Goal: Task Accomplishment & Management: Use online tool/utility

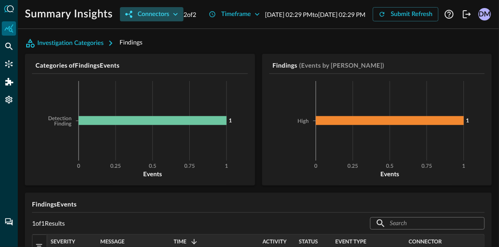
click at [171, 19] on icon "button" at bounding box center [175, 14] width 9 height 9
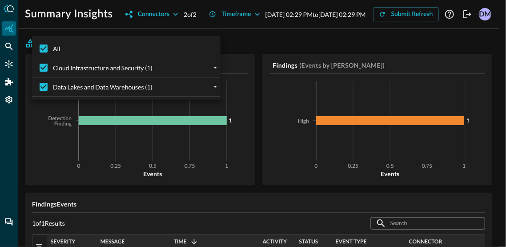
click at [291, 50] on div at bounding box center [253, 123] width 506 height 247
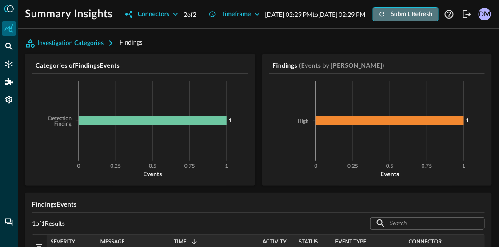
click at [391, 20] on div "Submit Refresh" at bounding box center [412, 14] width 42 height 11
click at [265, 19] on p "Sep 22, 2025 02:29 PM to Sep 23, 2025 02:29 PM" at bounding box center [315, 14] width 100 height 9
click at [283, 19] on p "Sep 22, 2025 02:29 PM to Sep 23, 2025 02:29 PM" at bounding box center [315, 14] width 100 height 9
click at [265, 19] on p "Sep 22, 2025 02:29 PM to Sep 23, 2025 02:29 PM" at bounding box center [315, 14] width 100 height 9
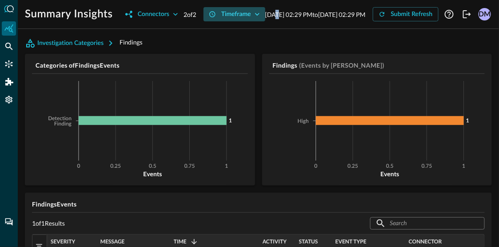
click at [253, 19] on icon "button" at bounding box center [257, 14] width 9 height 9
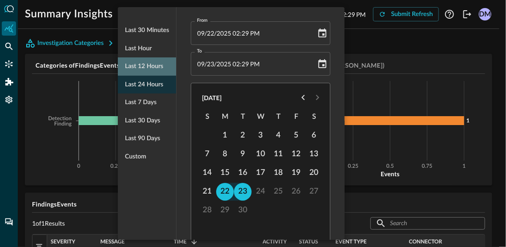
click at [152, 64] on span "Last 12 hours" at bounding box center [144, 66] width 38 height 11
type input "09/23/2025 02:29 AM"
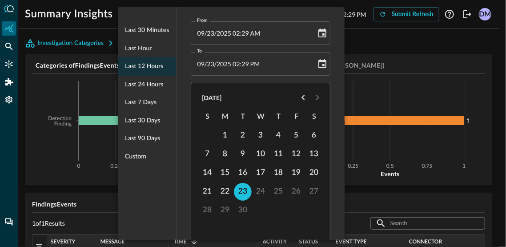
click at [410, 20] on div at bounding box center [253, 123] width 506 height 247
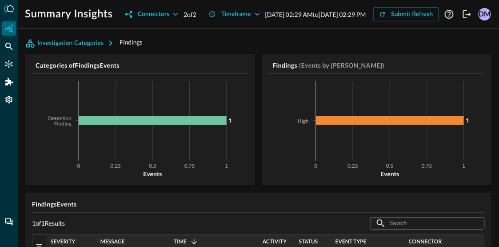
click at [265, 19] on p "Sep 23, 2025 02:29 AM to Sep 23, 2025 02:29 PM" at bounding box center [315, 14] width 101 height 9
click at [221, 20] on div "Timeframe" at bounding box center [236, 14] width 30 height 11
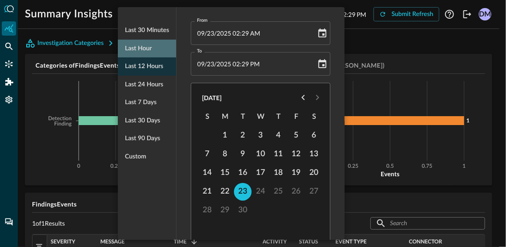
click at [149, 48] on span "Last hour" at bounding box center [138, 48] width 27 height 11
type input "09/23/2025 01:29 PM"
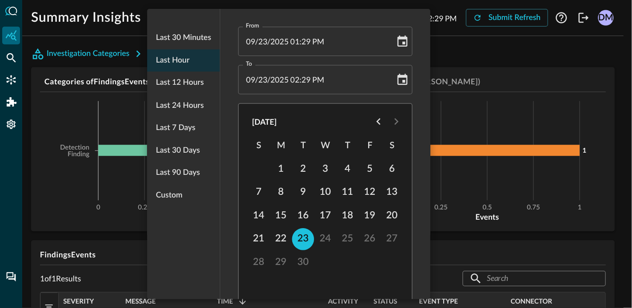
scroll to position [18, 0]
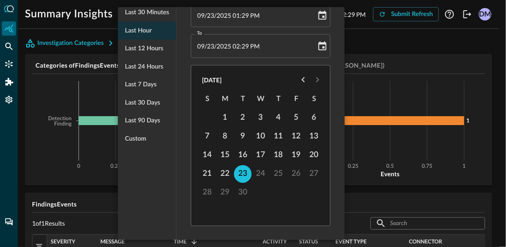
click at [407, 31] on div at bounding box center [253, 123] width 506 height 247
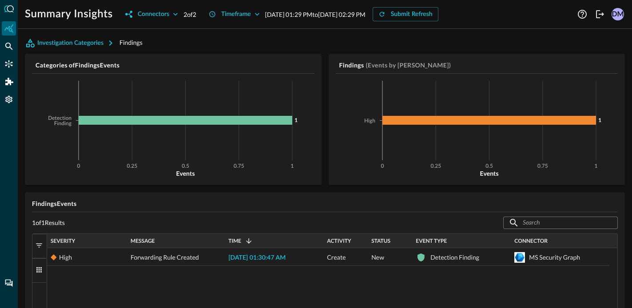
click at [292, 16] on p "Sep 23, 2025 01:29 PM to Sep 23, 2025 02:29 PM" at bounding box center [315, 14] width 100 height 9
click at [260, 14] on icon "button" at bounding box center [257, 14] width 9 height 9
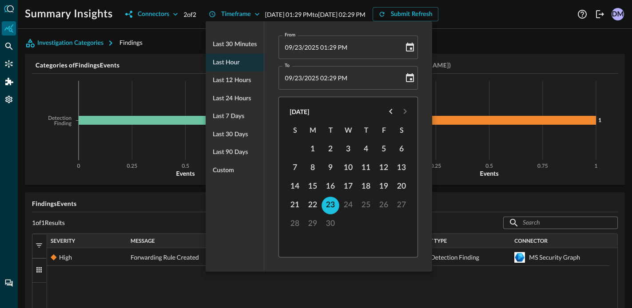
click at [232, 60] on ul "Last 30 minutes Last hour Last 12 hours Last 24 hours Last 7 days Last 30 days …" at bounding box center [235, 107] width 58 height 151
click at [233, 41] on span "Last 30 minutes" at bounding box center [235, 44] width 44 height 11
type input "09/23/2025 02:00 PM"
type input "09/23/2025 02:30 PM"
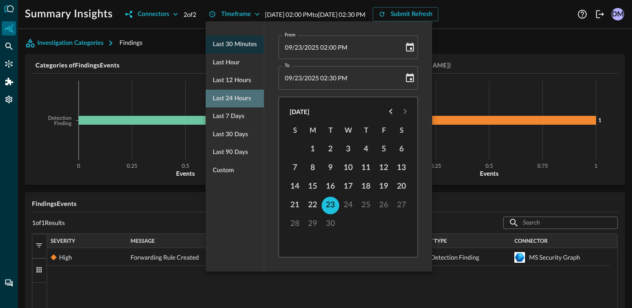
click at [234, 98] on span "Last 24 hours" at bounding box center [232, 98] width 38 height 11
type input "09/22/2025 02:30 PM"
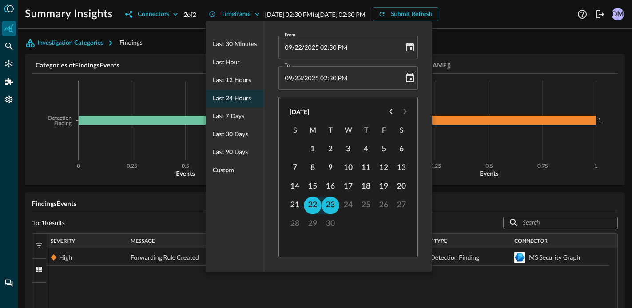
click at [229, 208] on div "Last 30 minutes Last hour Last 12 hours Last 24 hours Last 7 days Last 30 days …" at bounding box center [235, 146] width 58 height 251
click at [505, 25] on div at bounding box center [316, 154] width 632 height 308
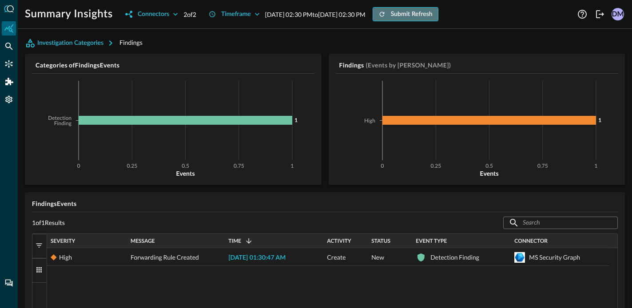
click at [433, 15] on div "Submit Refresh" at bounding box center [412, 14] width 42 height 11
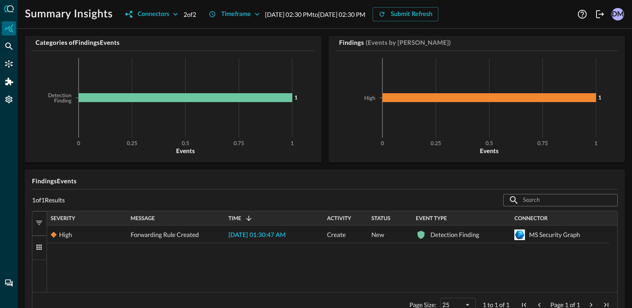
scroll to position [0, 0]
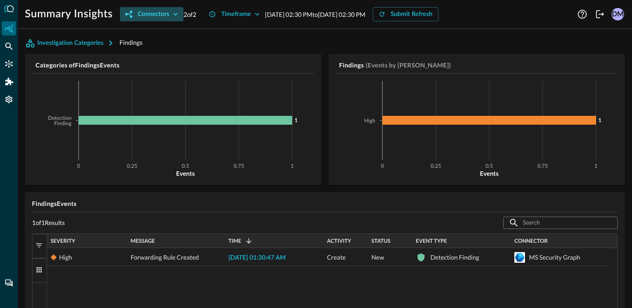
click at [175, 12] on icon "button" at bounding box center [175, 14] width 9 height 9
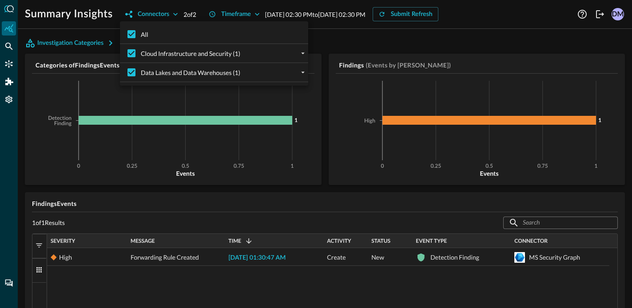
click at [289, 50] on div "Cloud Infrastructure and Security (1)" at bounding box center [217, 53] width 181 height 19
click at [299, 52] on icon "expand" at bounding box center [303, 53] width 8 height 8
click at [234, 74] on span "Microsoft Graph API - Security (1)" at bounding box center [194, 72] width 92 height 9
click at [148, 74] on input "Microsoft Graph API - Security (1)" at bounding box center [138, 72] width 19 height 19
checkbox input "false"
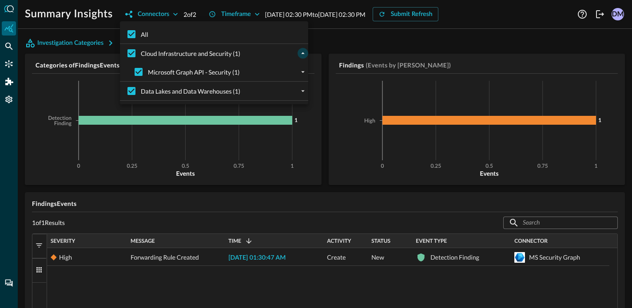
checkbox input "false"
click at [144, 69] on input "Microsoft Graph API - Security (1)" at bounding box center [138, 72] width 19 height 19
checkbox input "true"
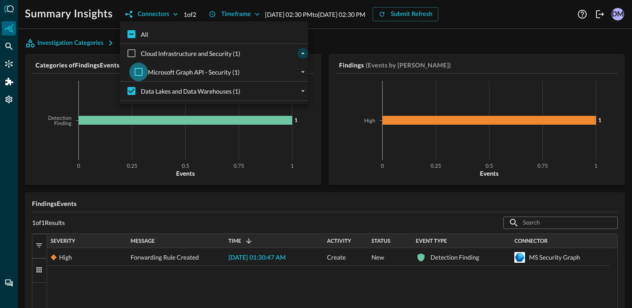
checkbox input "true"
click at [505, 22] on div at bounding box center [316, 154] width 632 height 308
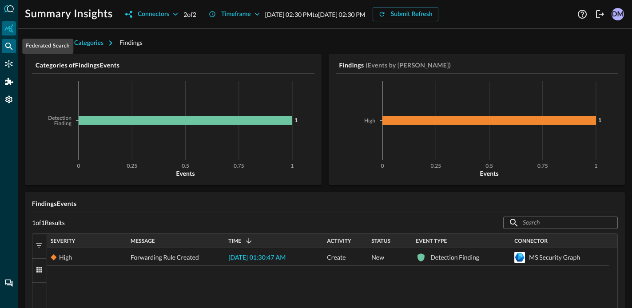
click at [6, 45] on icon "Federated Search" at bounding box center [9, 47] width 8 height 8
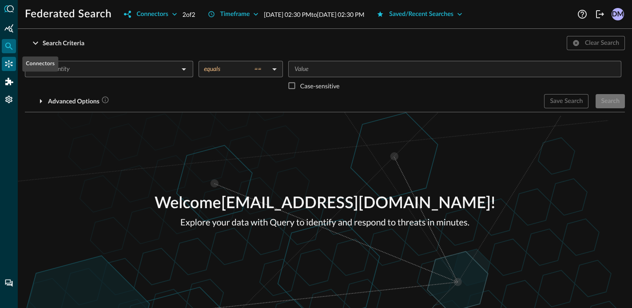
click at [8, 68] on icon "Connectors" at bounding box center [8, 64] width 9 height 9
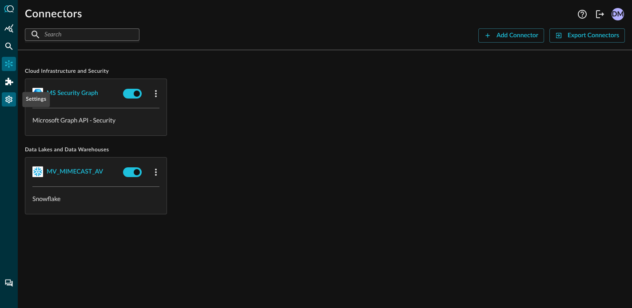
click at [9, 98] on icon "Settings" at bounding box center [8, 99] width 9 height 9
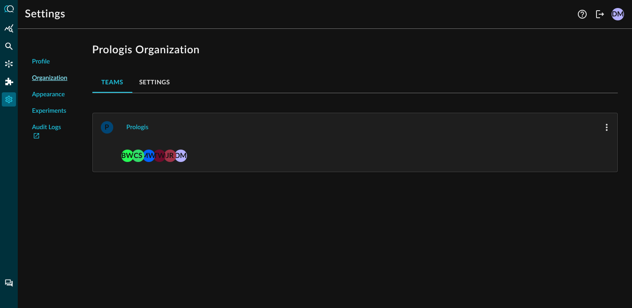
click at [61, 93] on span "Appearance" at bounding box center [48, 94] width 33 height 9
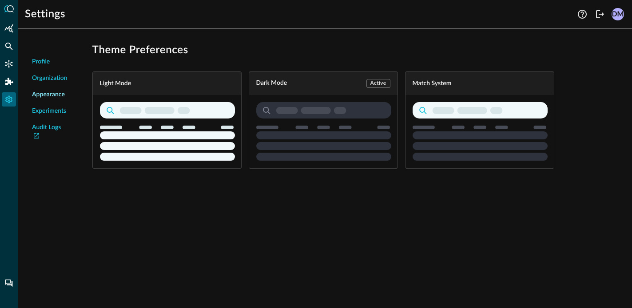
click at [52, 110] on span "Experiments" at bounding box center [49, 111] width 34 height 9
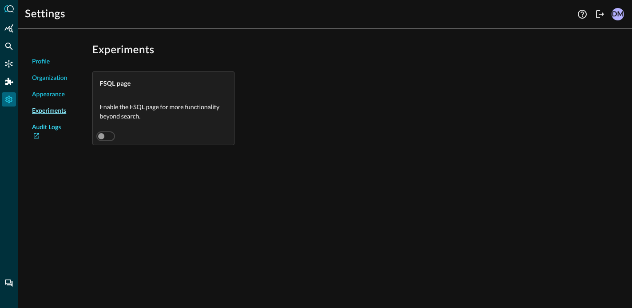
click at [56, 127] on link "Audit Logs" at bounding box center [50, 132] width 36 height 19
click at [12, 28] on icon "Summary Insights" at bounding box center [8, 28] width 9 height 9
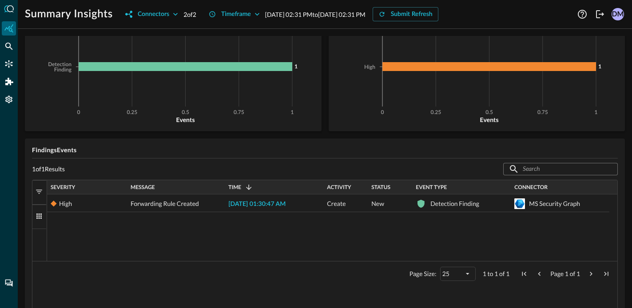
scroll to position [111, 0]
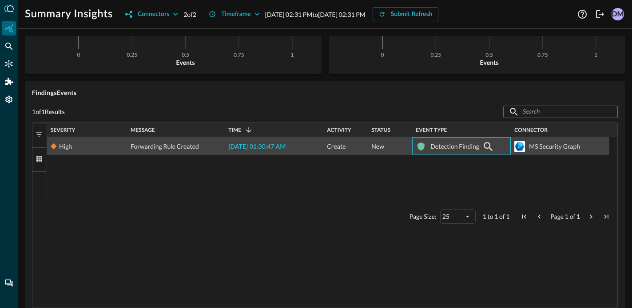
click at [448, 149] on div "Detection Finding" at bounding box center [455, 147] width 49 height 18
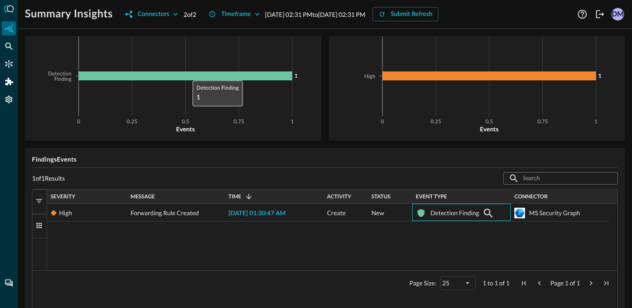
scroll to position [0, 0]
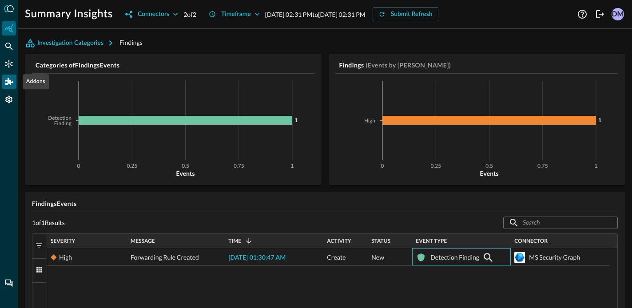
click at [9, 79] on icon "Addons" at bounding box center [9, 82] width 8 height 8
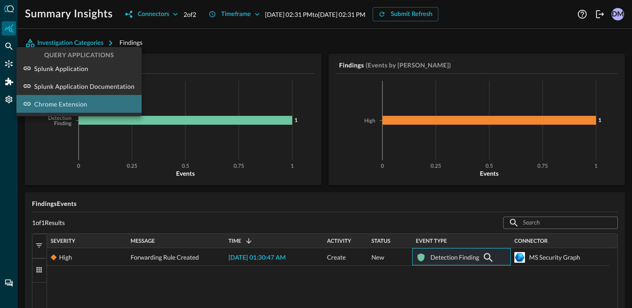
click at [57, 101] on p "Chrome Extension" at bounding box center [60, 104] width 53 height 9
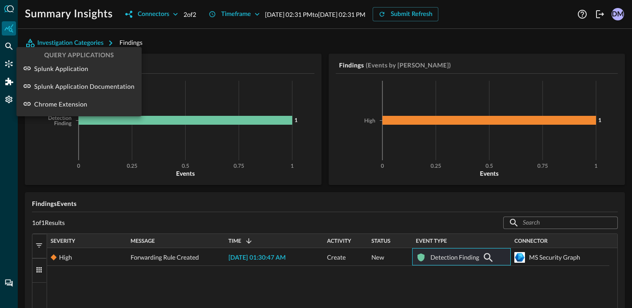
click at [6, 48] on div at bounding box center [316, 154] width 632 height 308
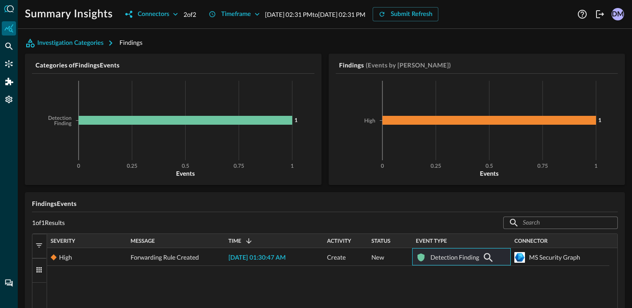
click at [5, 10] on icon at bounding box center [9, 8] width 10 height 7
click at [164, 14] on div "Connectors" at bounding box center [154, 14] width 32 height 11
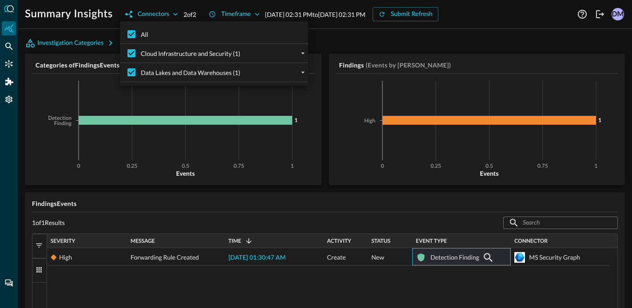
click at [5, 35] on div at bounding box center [316, 154] width 632 height 308
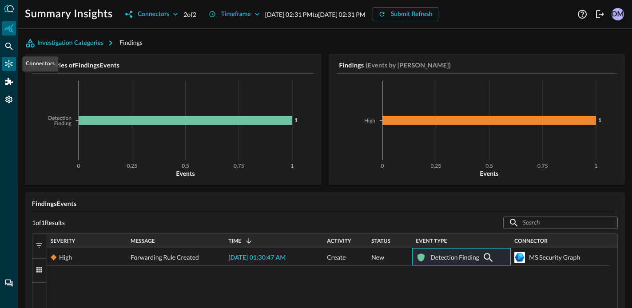
click at [12, 66] on icon "Connectors" at bounding box center [8, 64] width 9 height 9
